Goal: Information Seeking & Learning: Check status

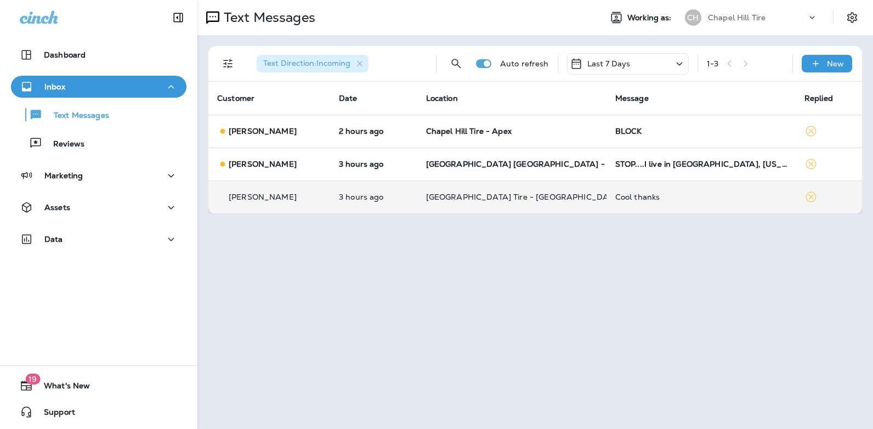
click at [630, 195] on div "Cool thanks" at bounding box center [701, 197] width 172 height 9
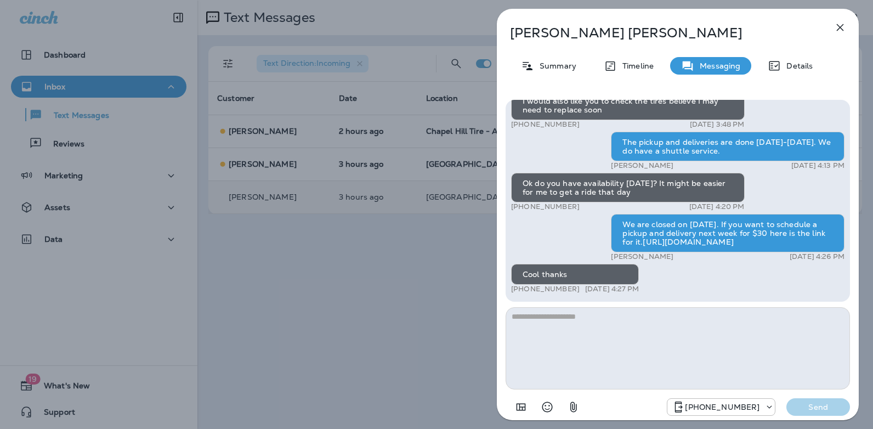
click at [837, 25] on icon "button" at bounding box center [840, 27] width 13 height 13
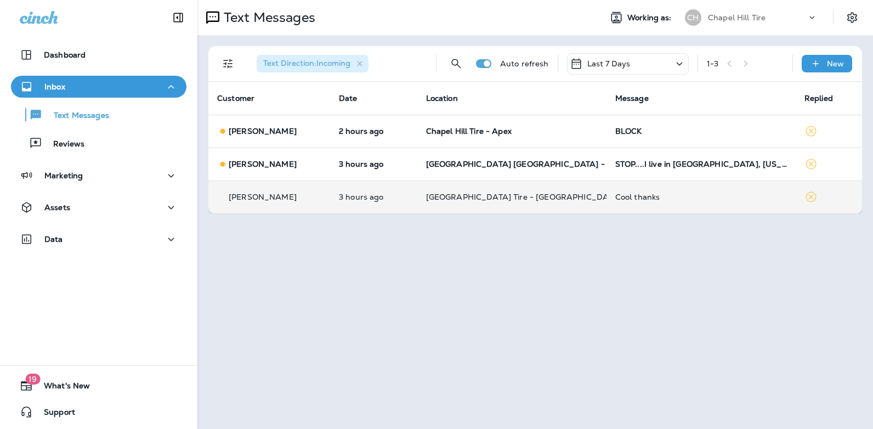
click at [681, 60] on icon at bounding box center [679, 64] width 13 height 14
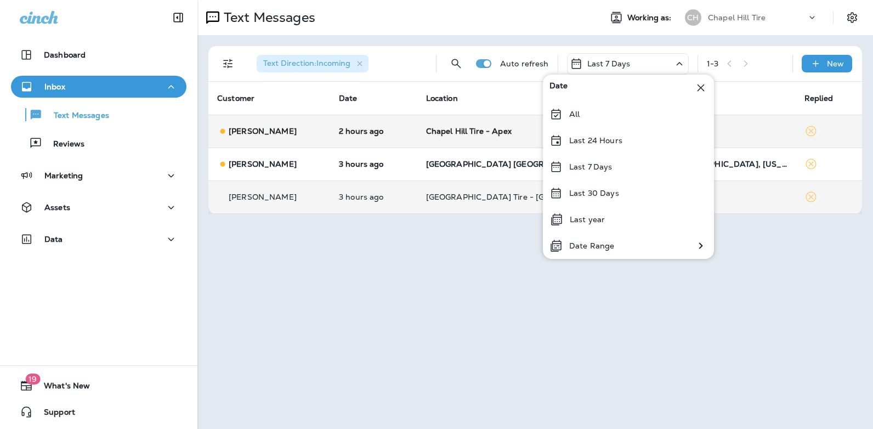
click at [610, 139] on p "Last 24 Hours" at bounding box center [595, 140] width 53 height 9
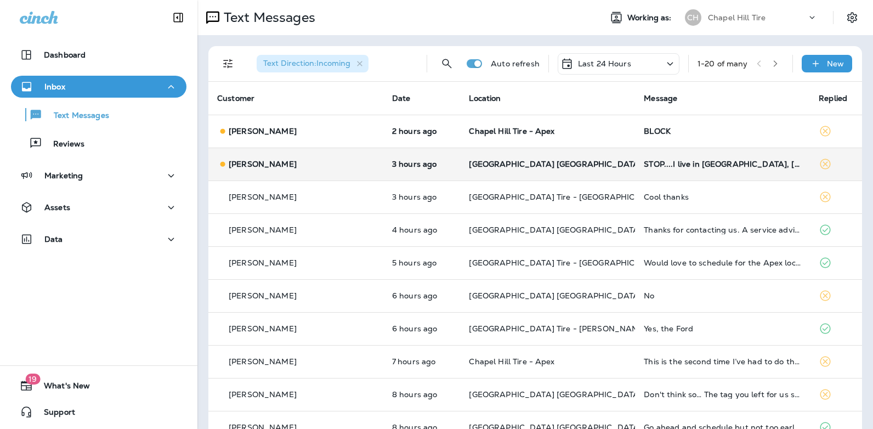
click at [684, 160] on div "STOP....I live in [GEOGRAPHIC_DATA], [US_STATE]" at bounding box center [722, 164] width 157 height 9
click at [684, 160] on div at bounding box center [731, 214] width 362 height 411
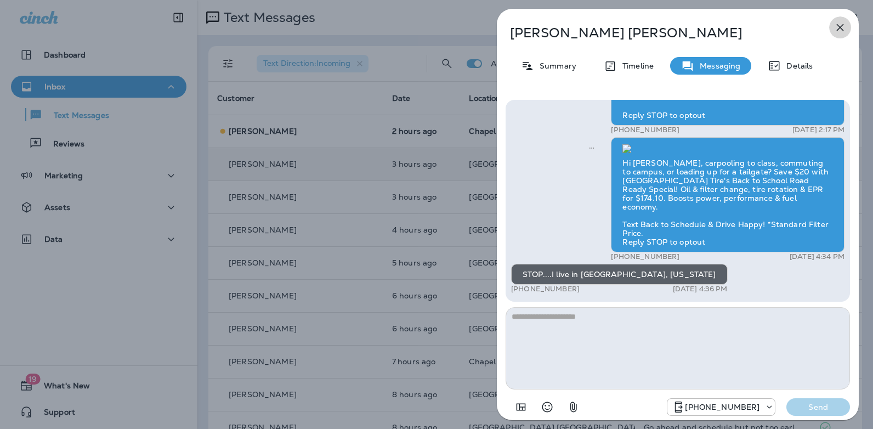
click at [842, 26] on icon "button" at bounding box center [840, 27] width 13 height 13
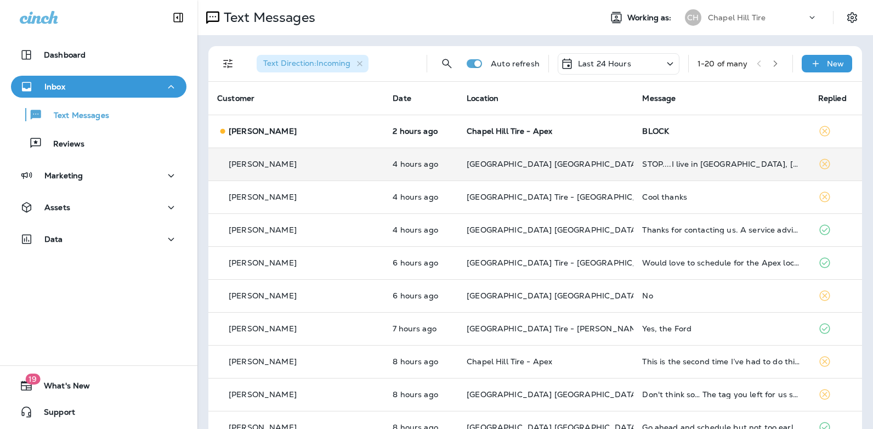
click at [664, 63] on icon at bounding box center [670, 64] width 13 height 14
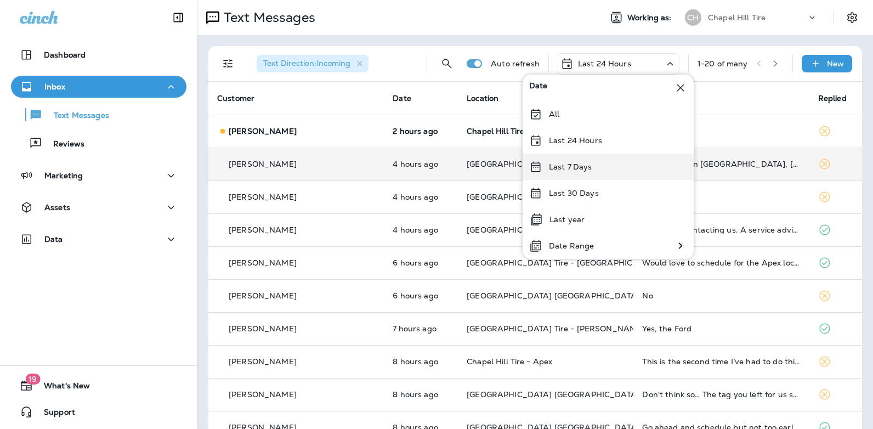
click at [603, 167] on div "Last 7 Days" at bounding box center [608, 167] width 171 height 26
